Goal: Find specific page/section: Find specific page/section

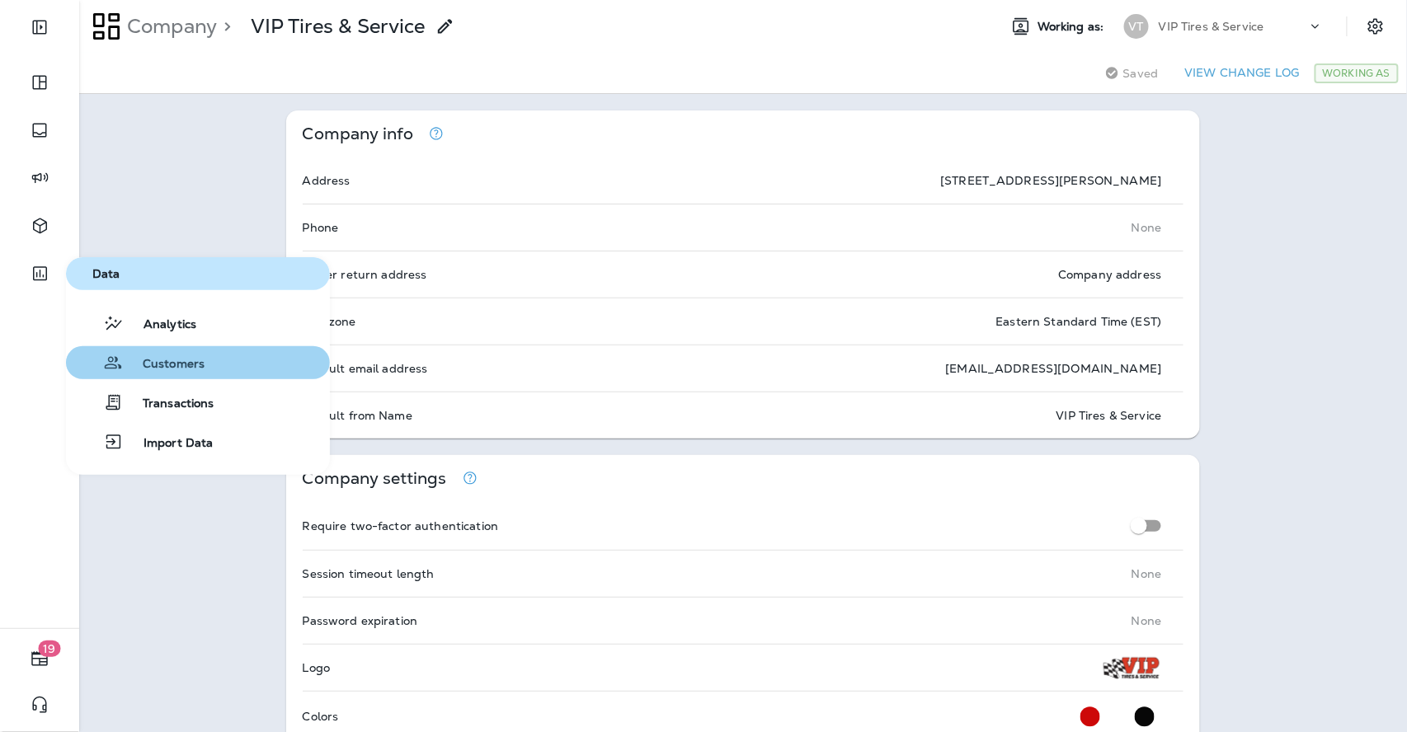
click at [199, 358] on span "Customers" at bounding box center [164, 365] width 82 height 16
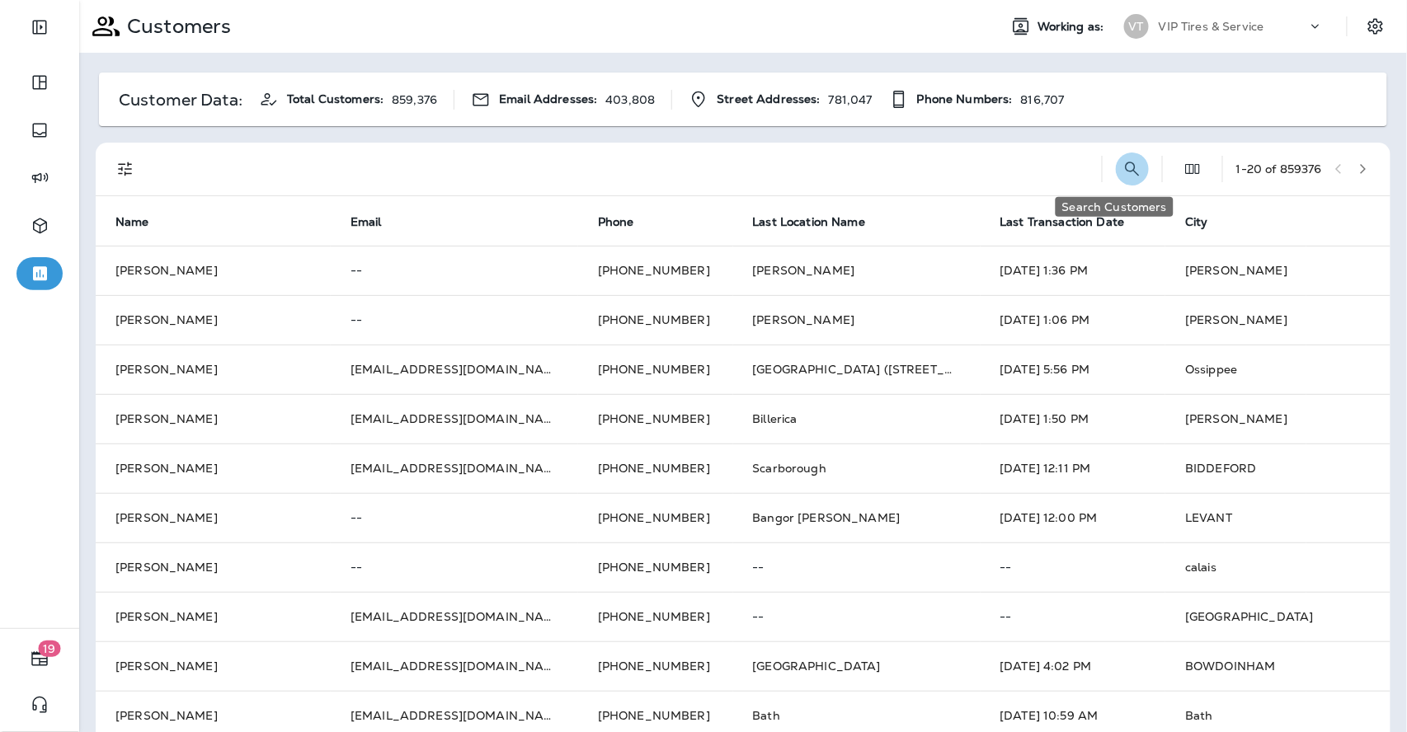
click at [1123, 163] on icon "Search Customers" at bounding box center [1133, 169] width 20 height 20
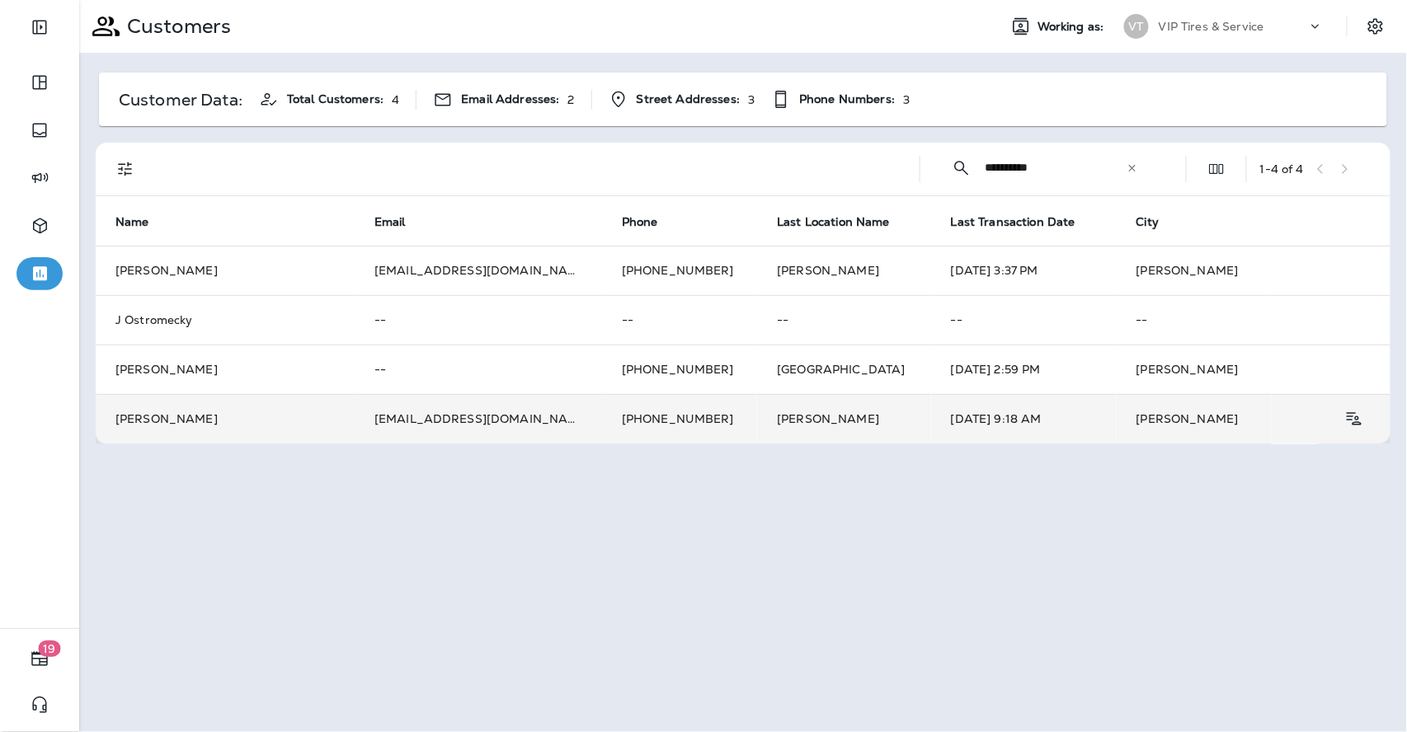
type input "**********"
click at [967, 427] on td "[DATE] 9:18 AM" at bounding box center [1024, 418] width 186 height 49
click at [967, 427] on div at bounding box center [1188, 366] width 544 height 706
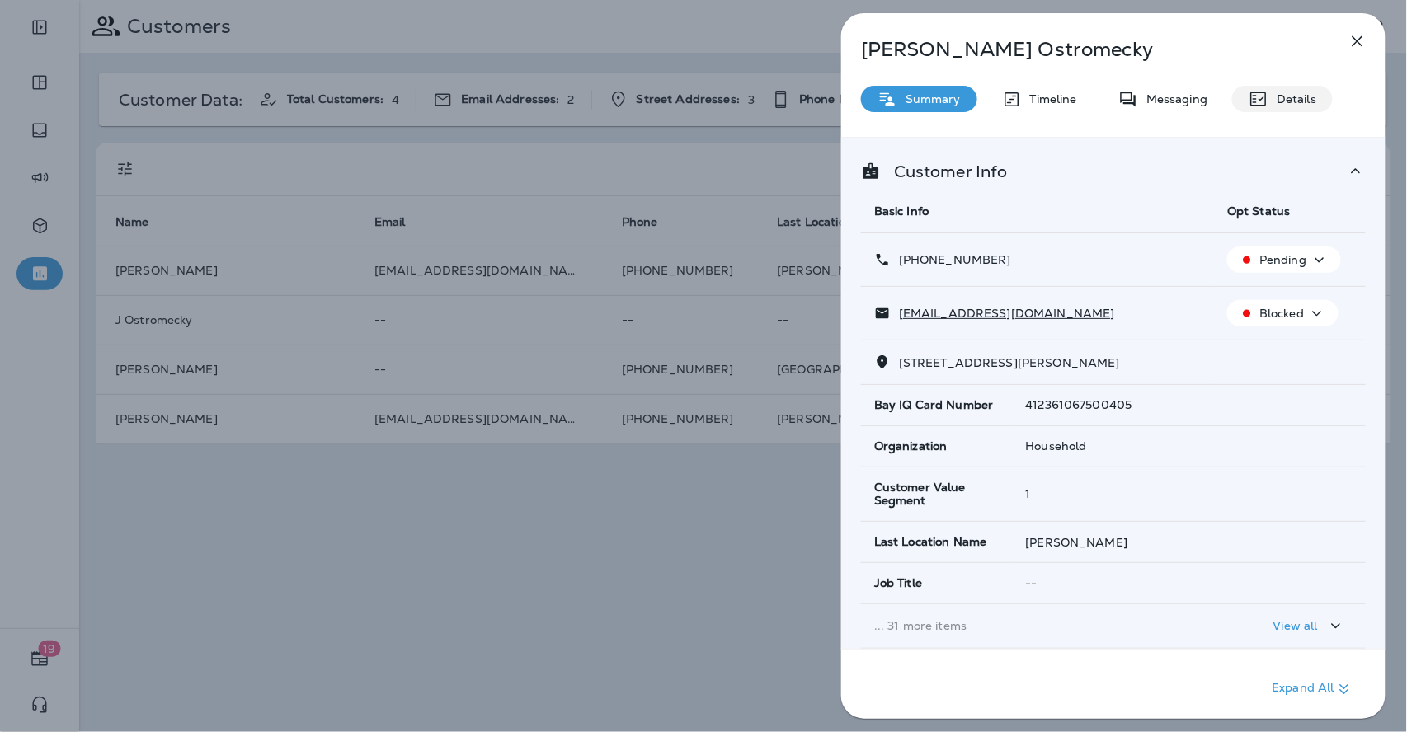
click at [1265, 93] on icon at bounding box center [1259, 99] width 16 height 14
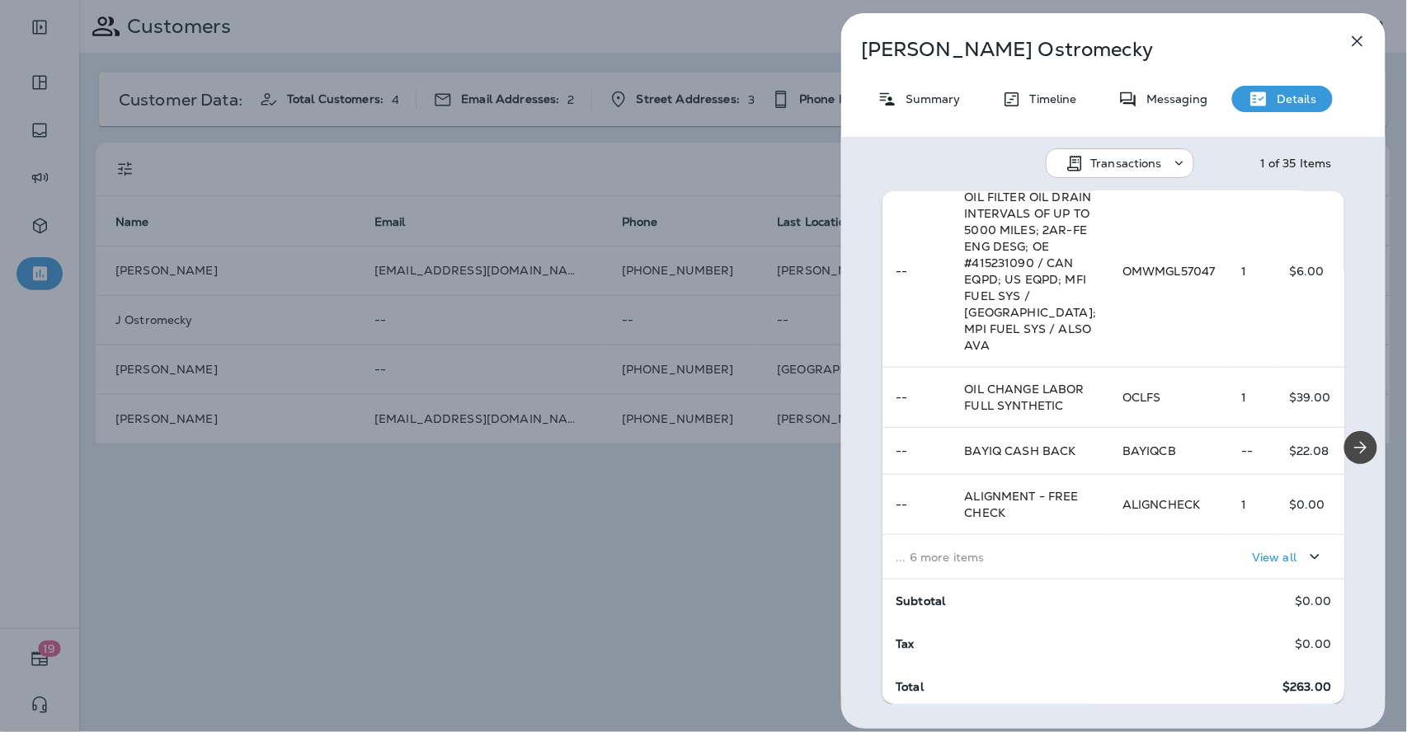
scroll to position [366, 0]
click at [1252, 560] on p "View all" at bounding box center [1274, 553] width 45 height 13
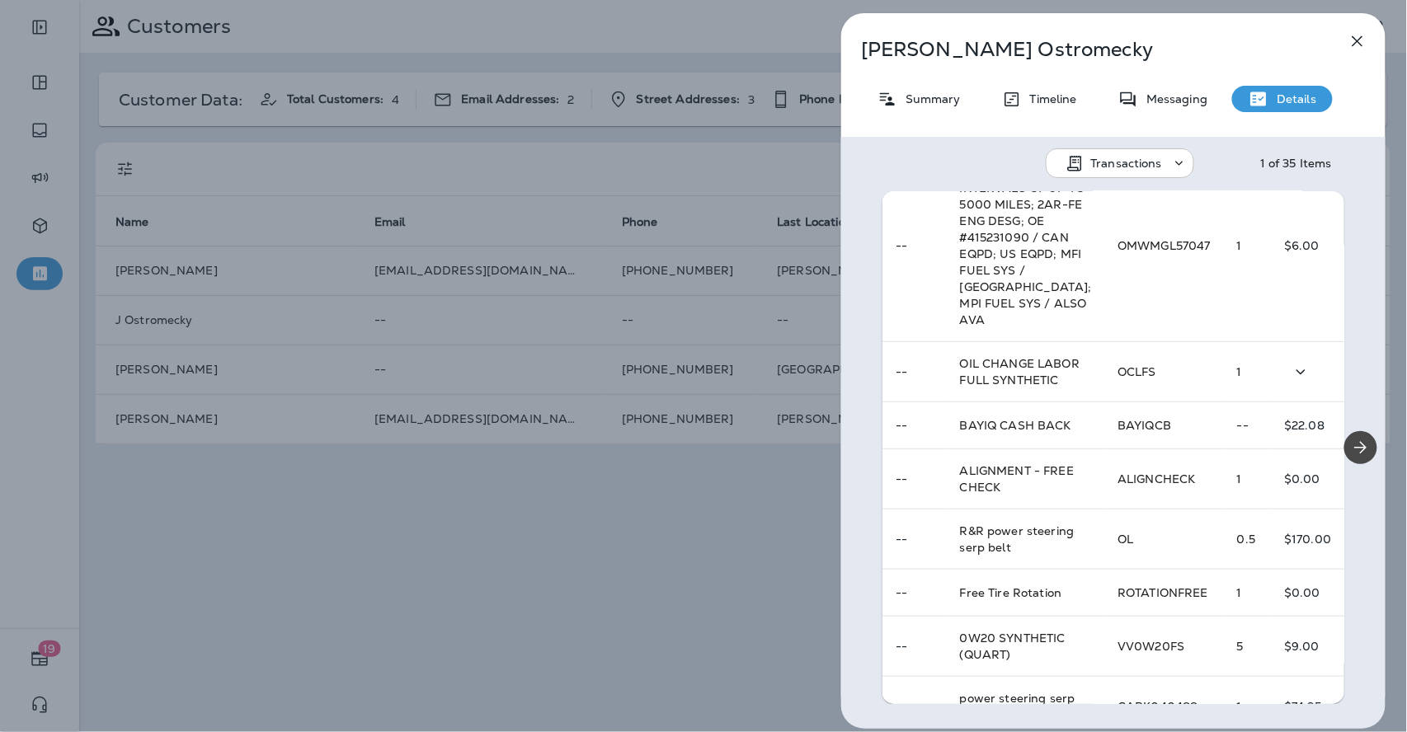
scroll to position [92, 0]
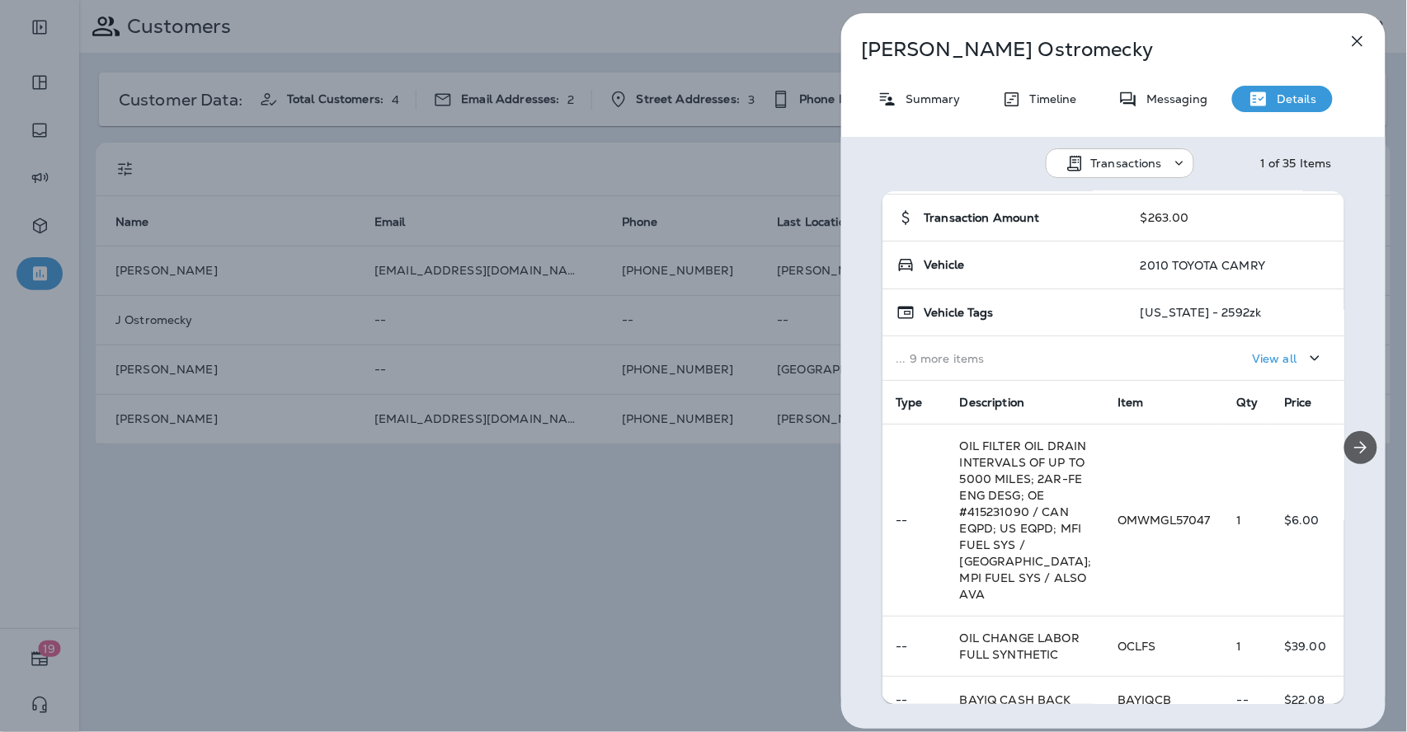
click at [1354, 440] on icon "Next" at bounding box center [1361, 448] width 20 height 20
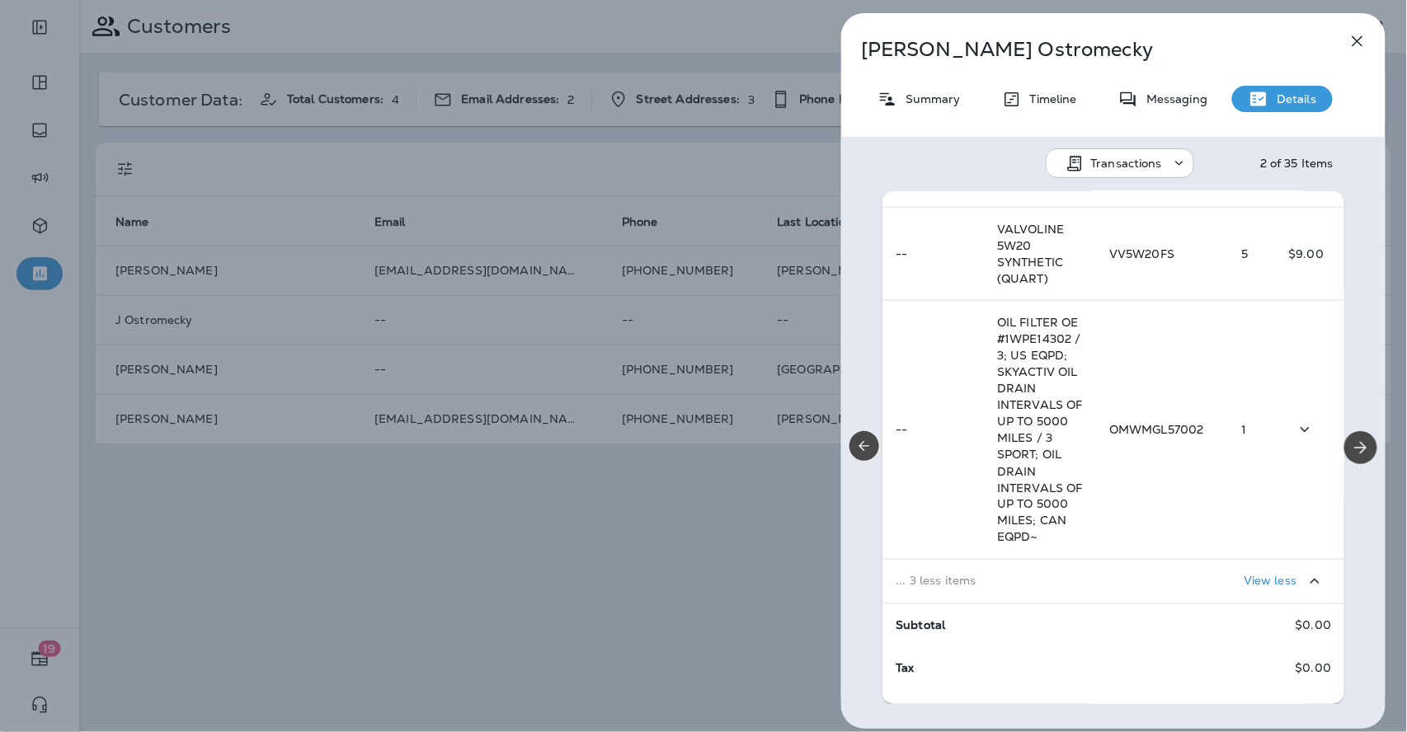
scroll to position [785, 0]
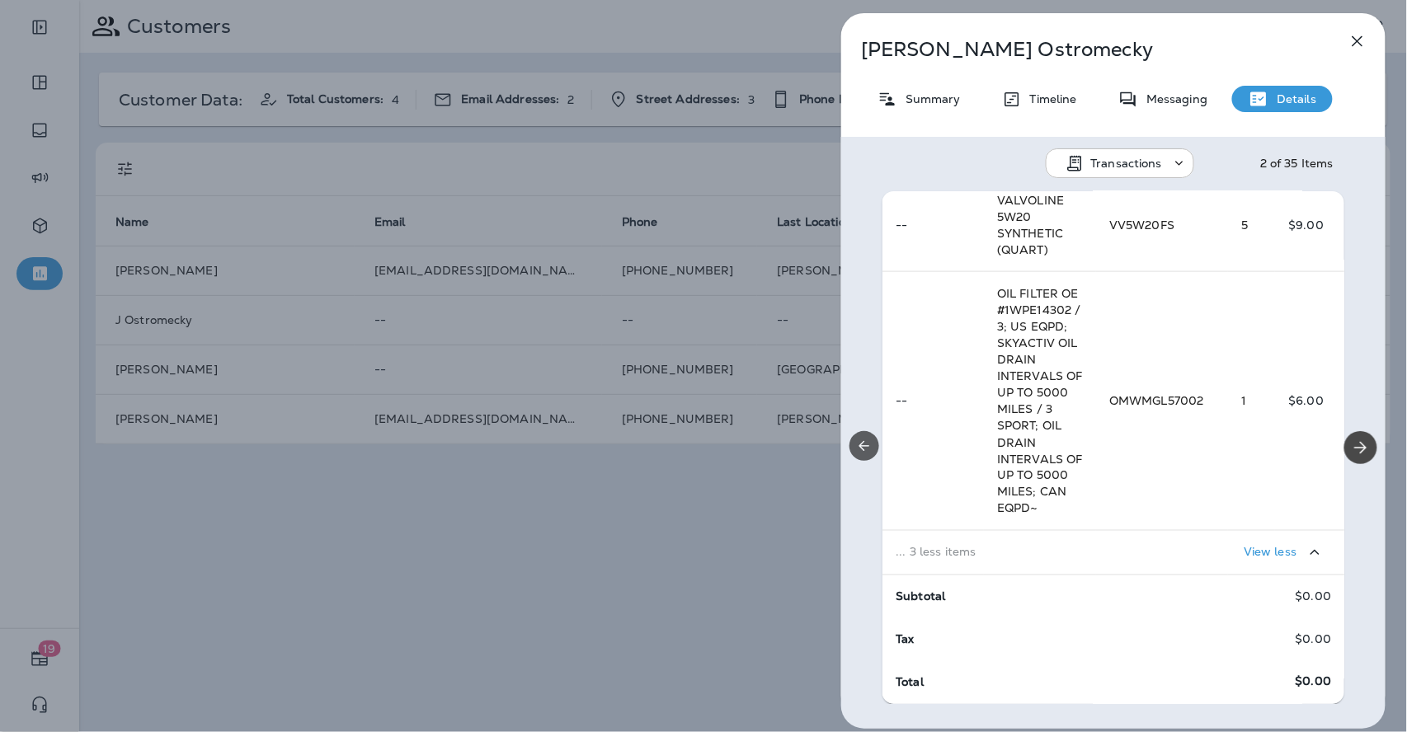
click at [868, 436] on button "Previous" at bounding box center [865, 446] width 30 height 30
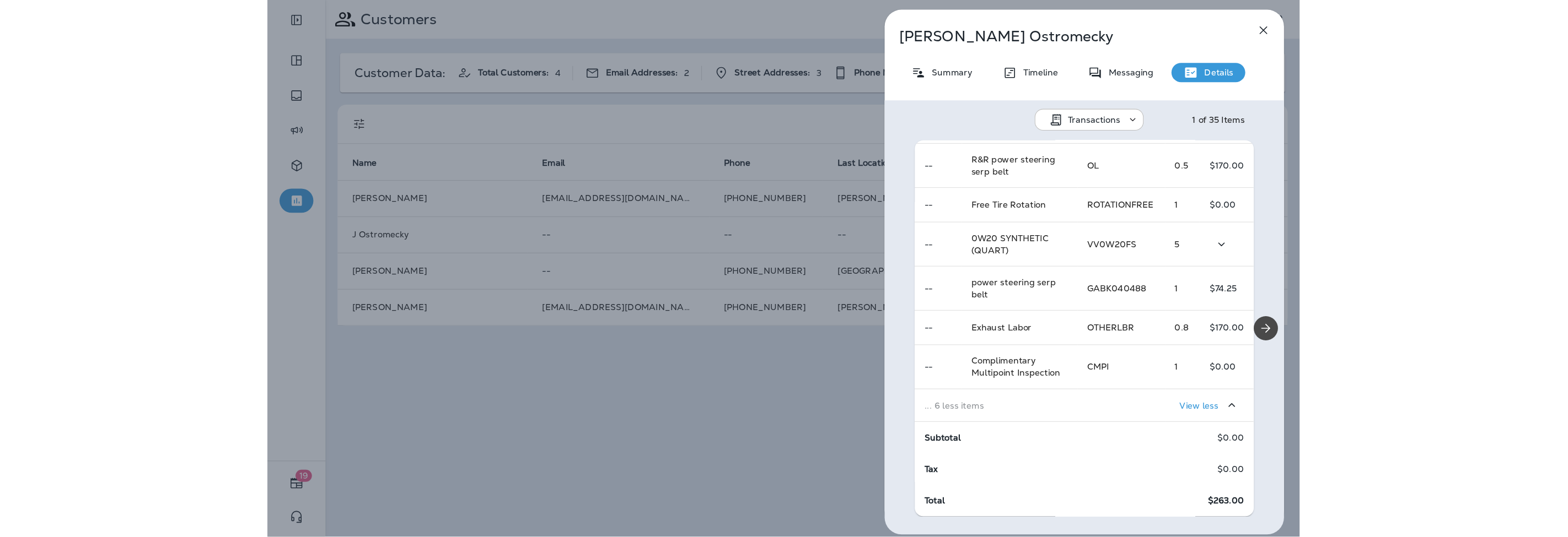
scroll to position [489, 0]
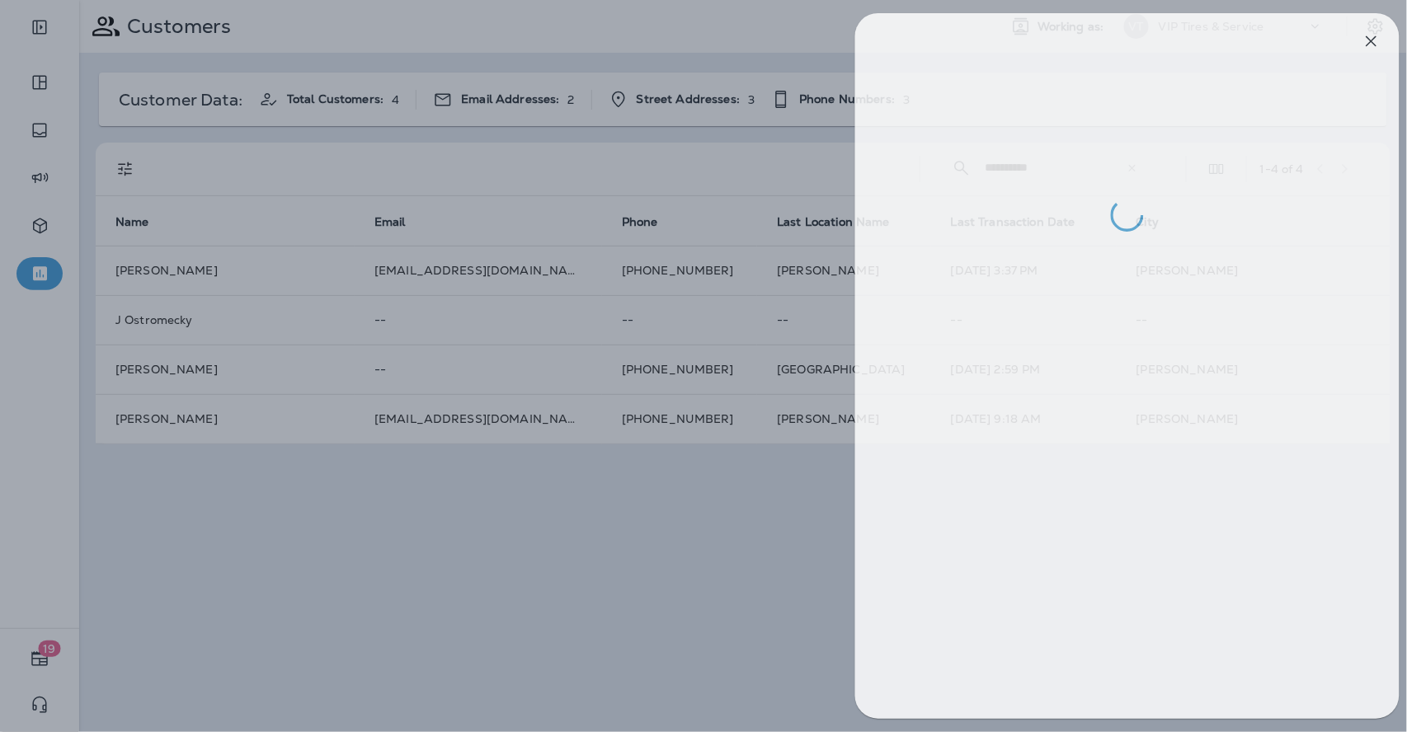
click at [749, 516] on div at bounding box center [717, 366] width 1407 height 732
